Goal: Task Accomplishment & Management: Complete application form

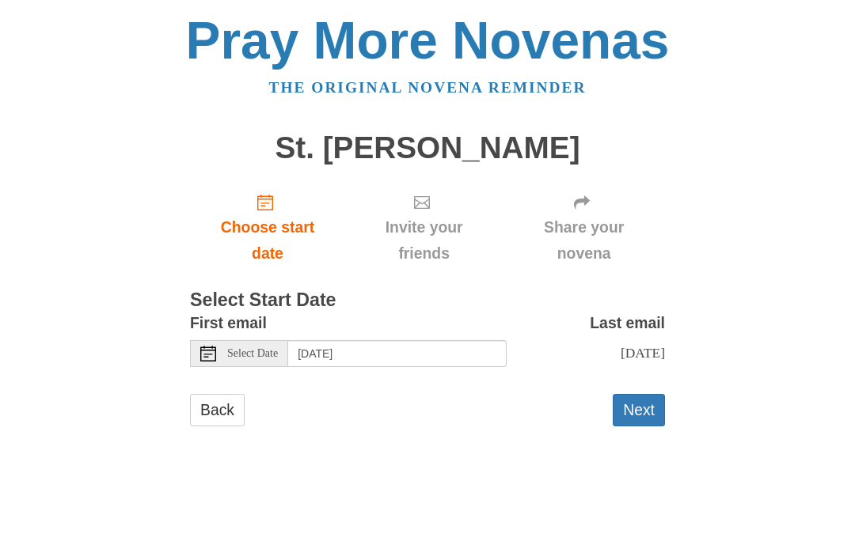
click at [217, 350] on div "Select Date" at bounding box center [239, 353] width 98 height 27
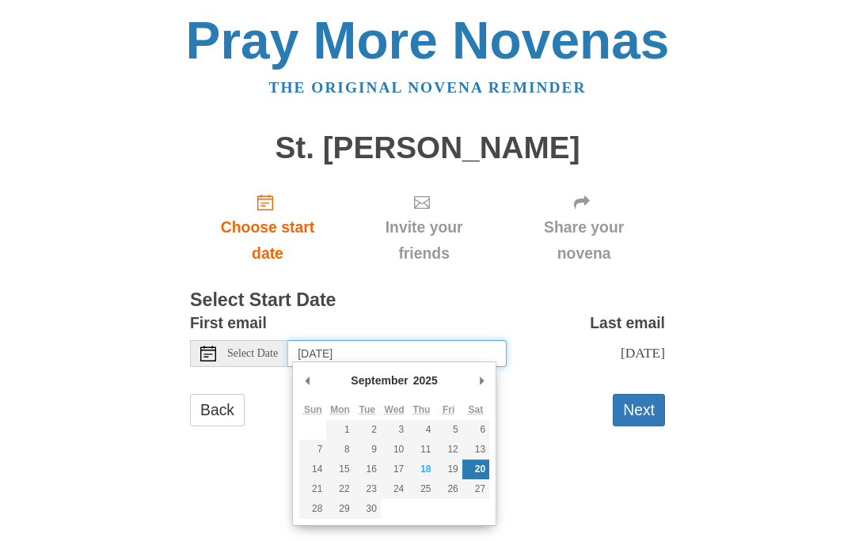
type input "Monday, September 22nd"
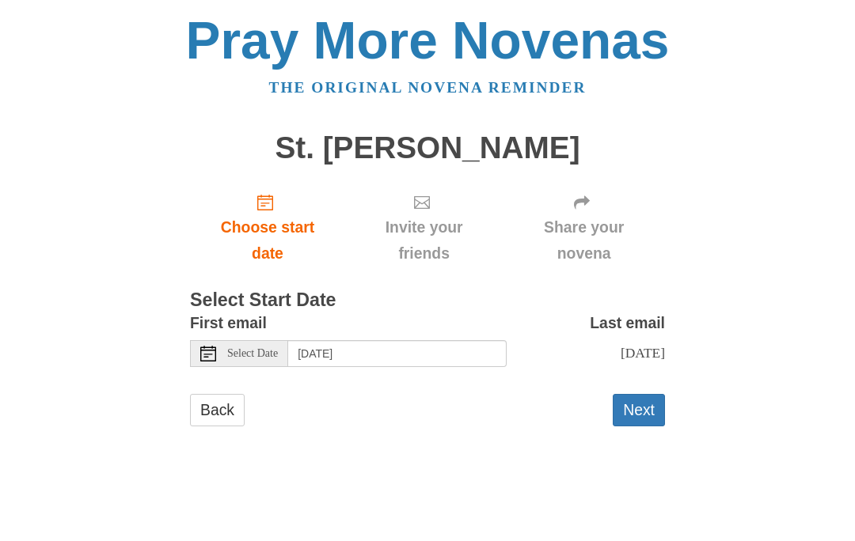
click at [640, 412] on button "Next" at bounding box center [639, 410] width 52 height 32
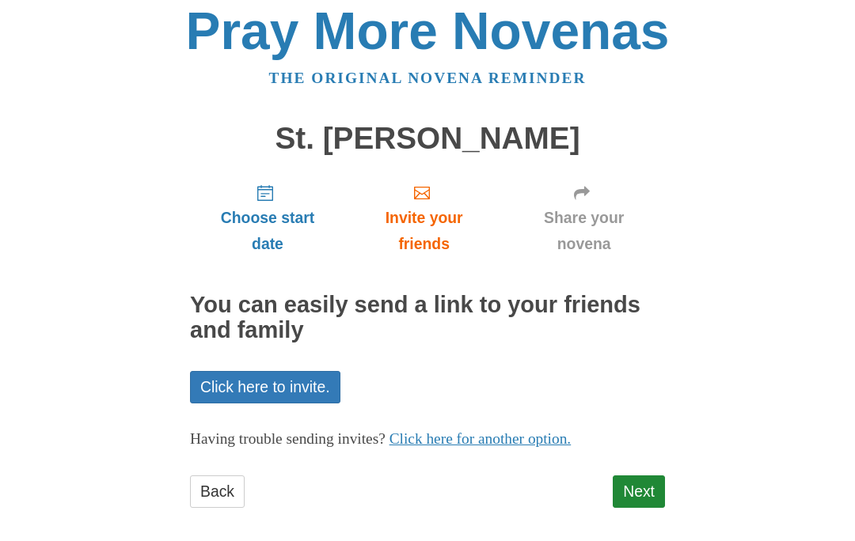
scroll to position [16, 0]
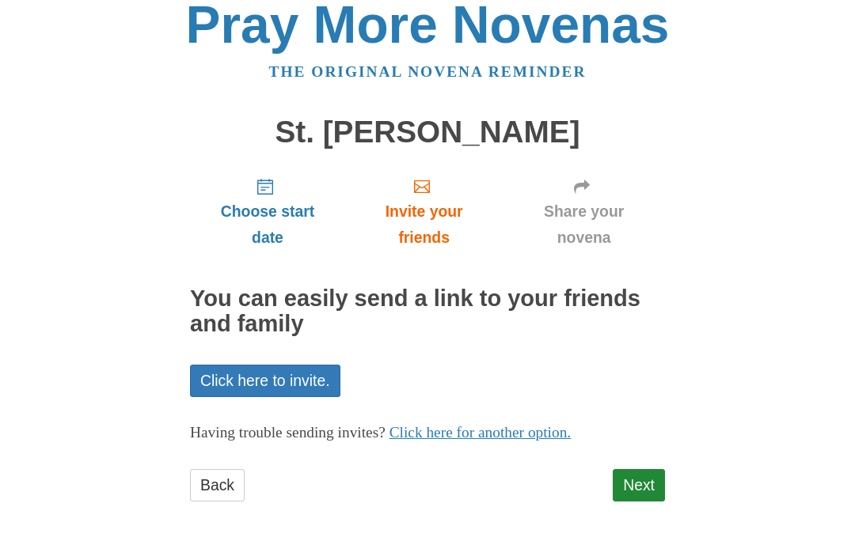
click at [645, 481] on link "Next" at bounding box center [639, 485] width 52 height 32
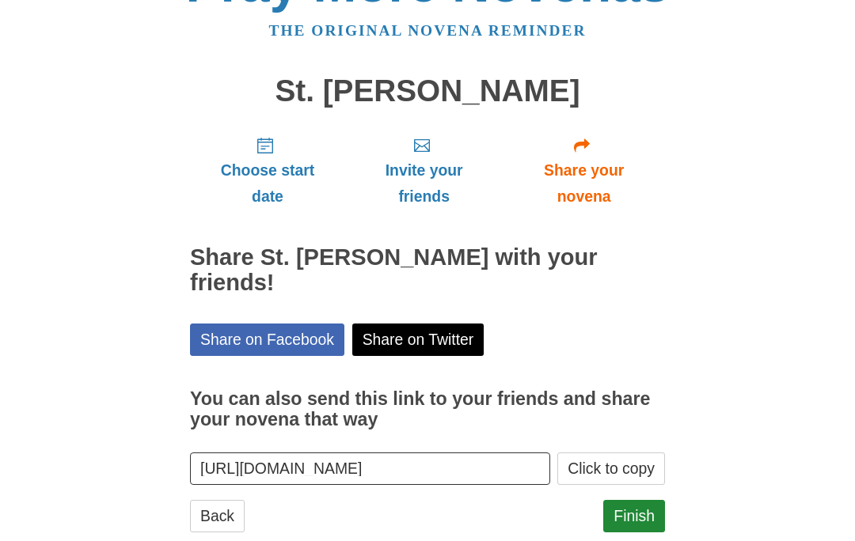
scroll to position [63, 0]
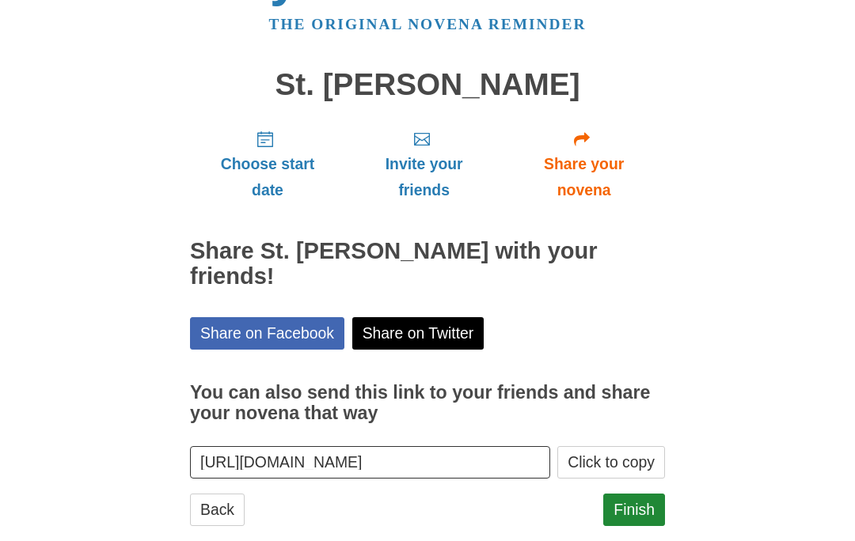
click at [631, 494] on link "Finish" at bounding box center [634, 510] width 62 height 32
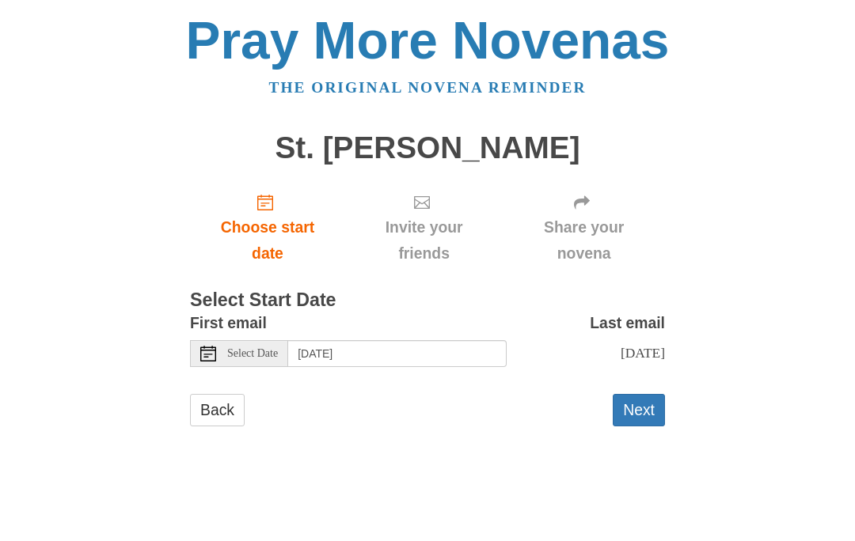
click at [283, 228] on span "Choose start date" at bounding box center [267, 240] width 123 height 52
click at [643, 406] on button "Next" at bounding box center [639, 410] width 52 height 32
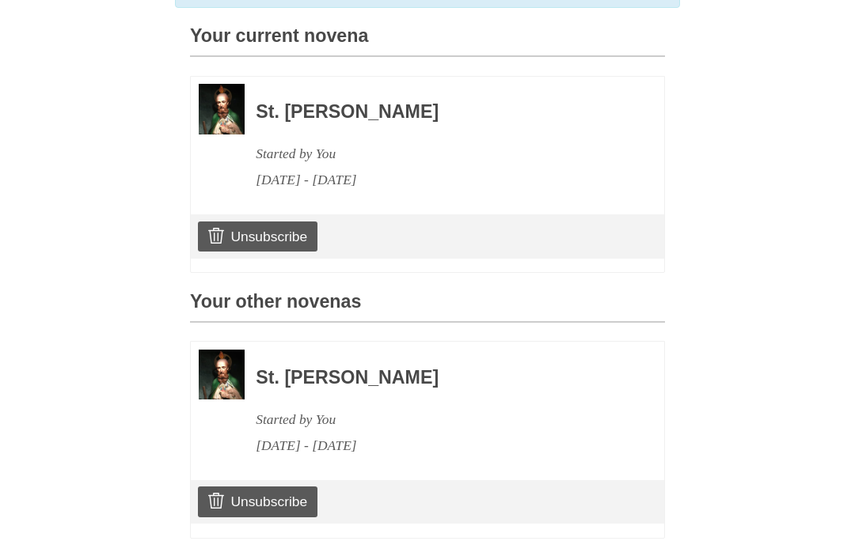
scroll to position [415, 0]
click at [265, 233] on link "Unsubscribe" at bounding box center [258, 237] width 120 height 30
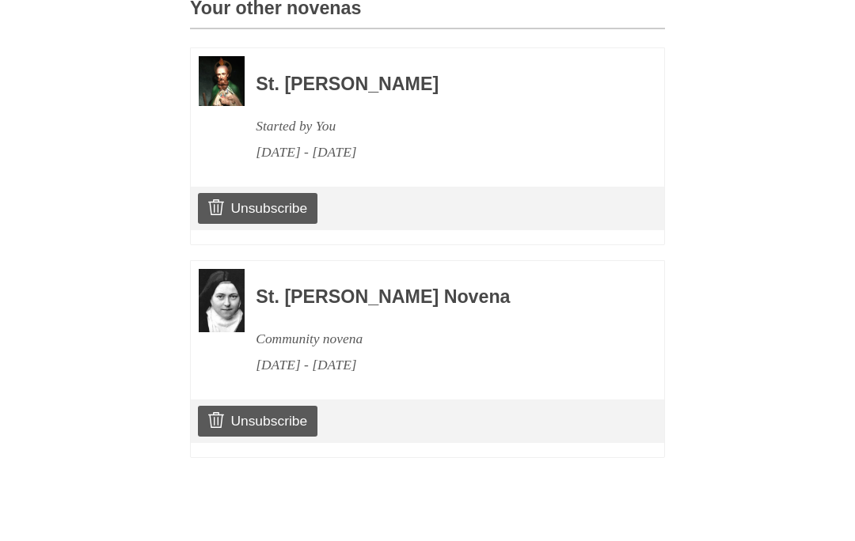
scroll to position [637, 0]
